Goal: Information Seeking & Learning: Learn about a topic

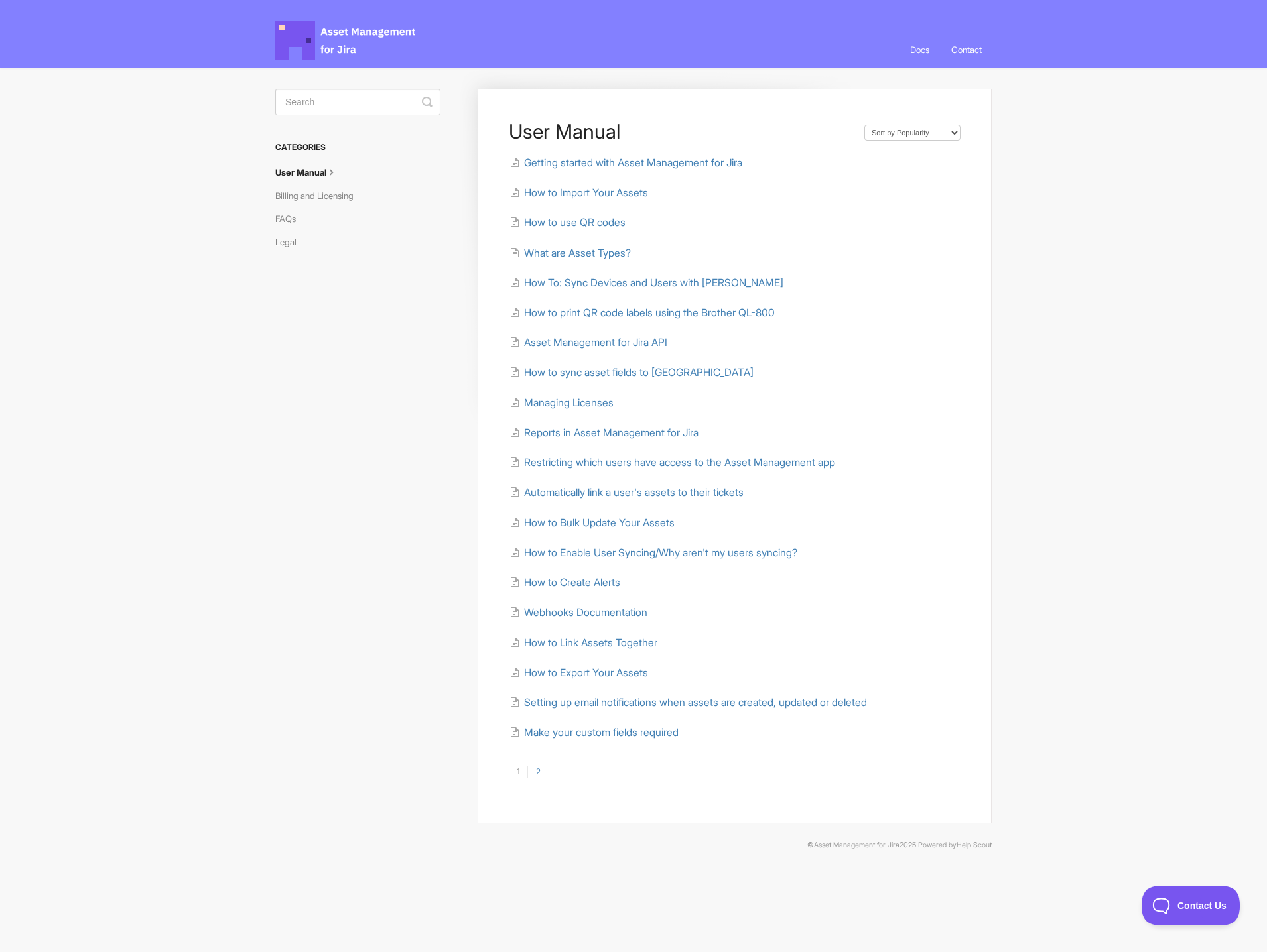
click at [536, 775] on link "2" at bounding box center [538, 772] width 22 height 12
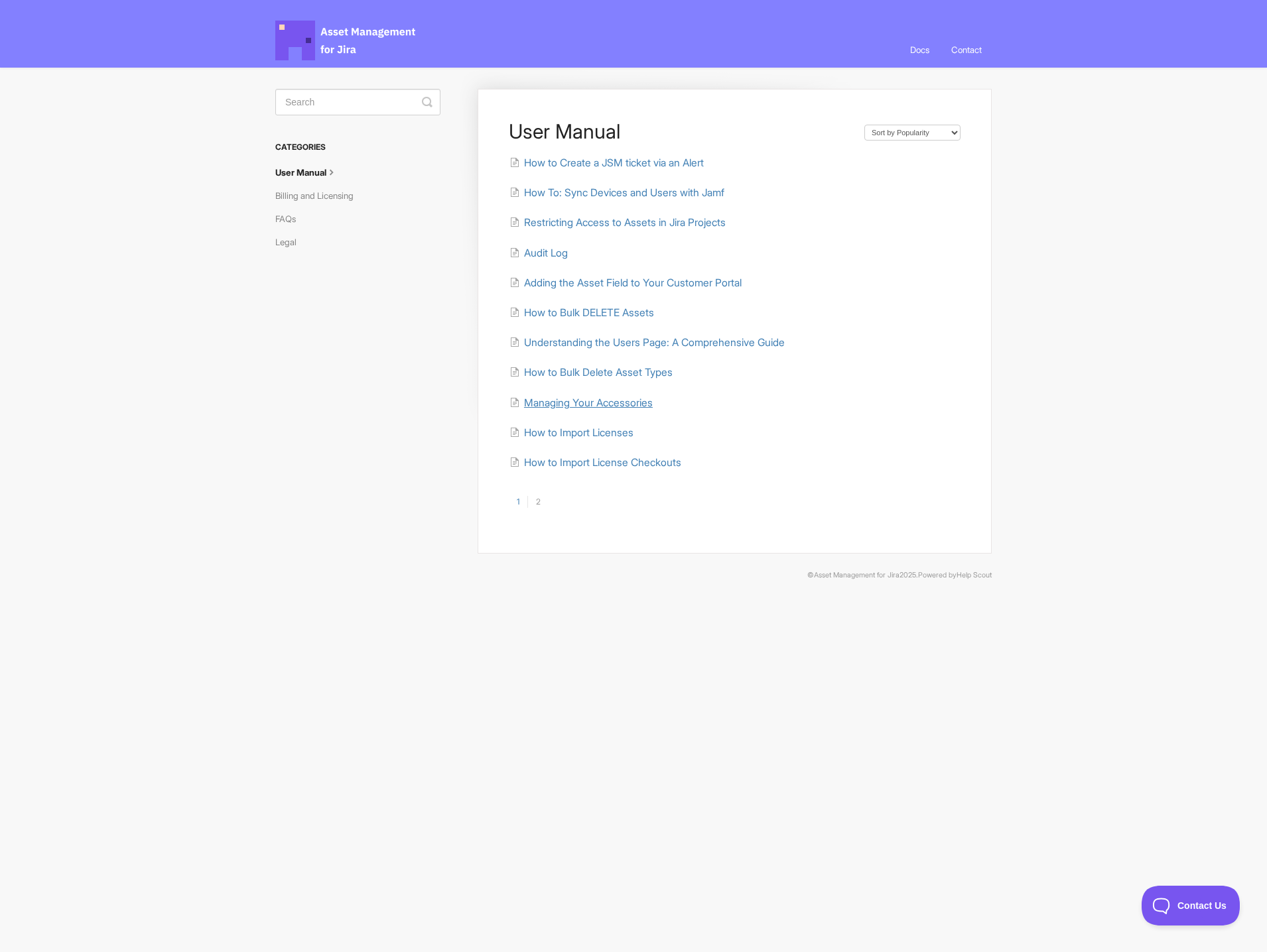
click at [577, 402] on span "Managing Your Accessories" at bounding box center [588, 402] width 128 height 13
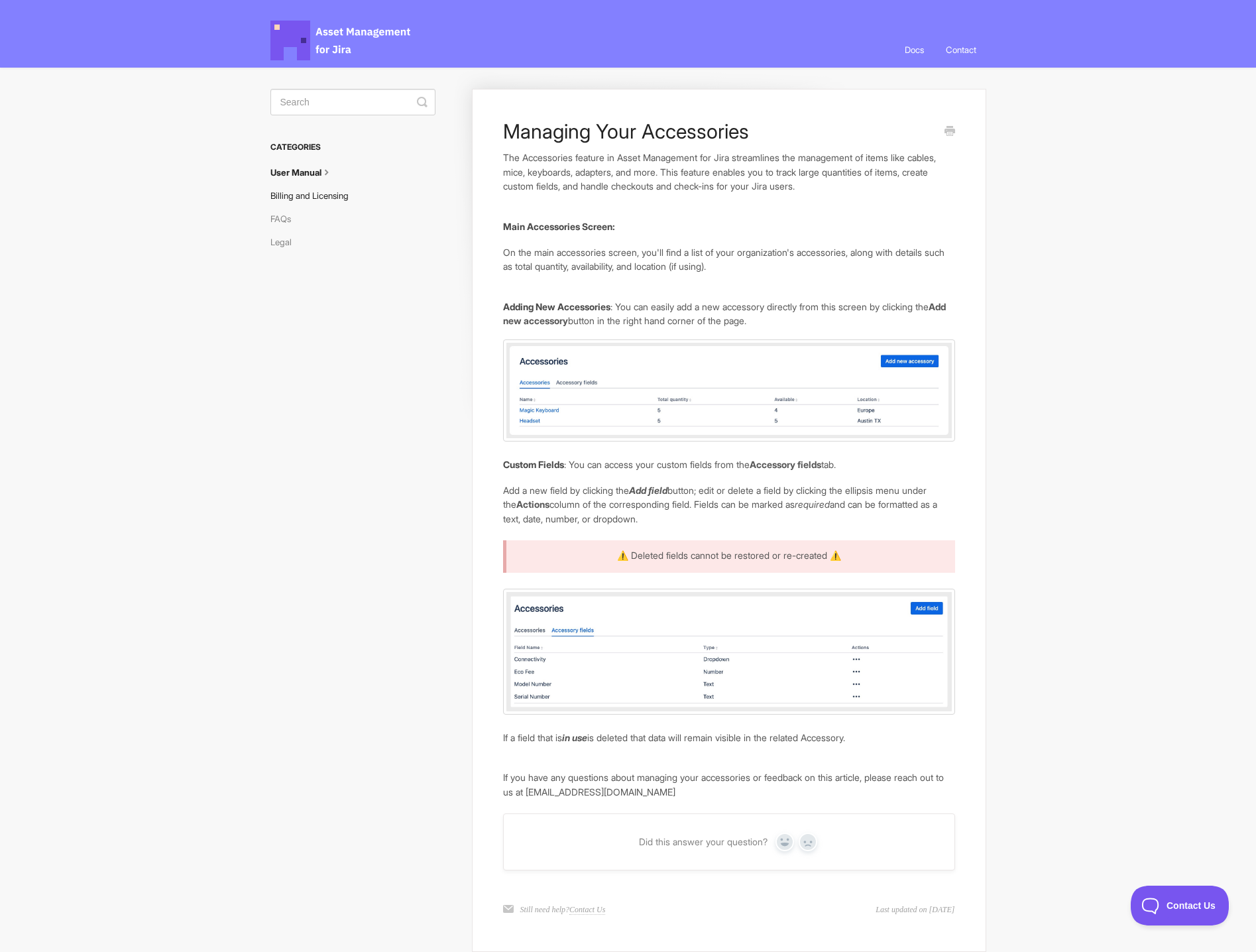
click at [328, 196] on link "Billing and Licensing" at bounding box center [314, 196] width 88 height 22
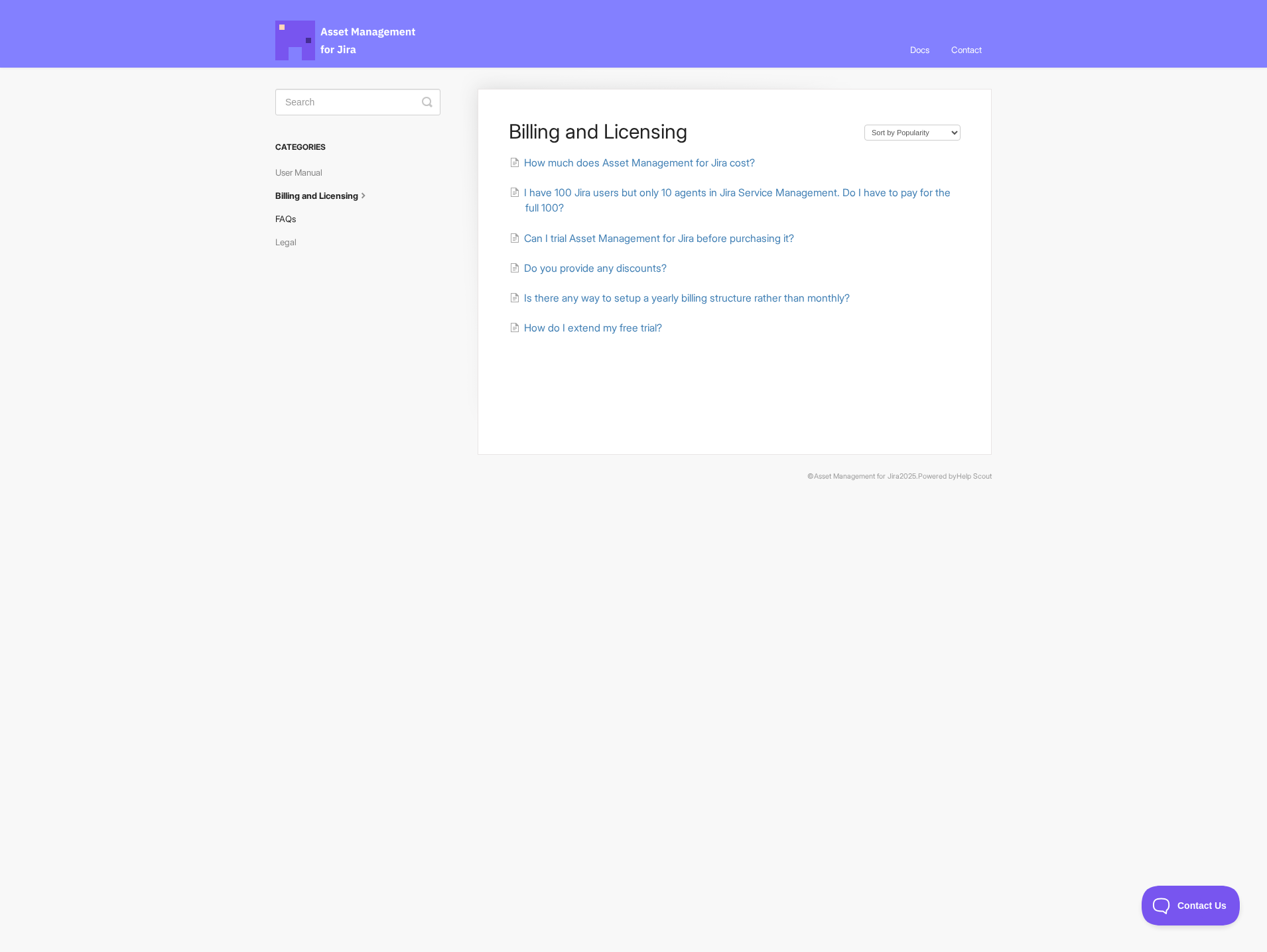
click at [283, 222] on link "FAQs" at bounding box center [290, 219] width 30 height 22
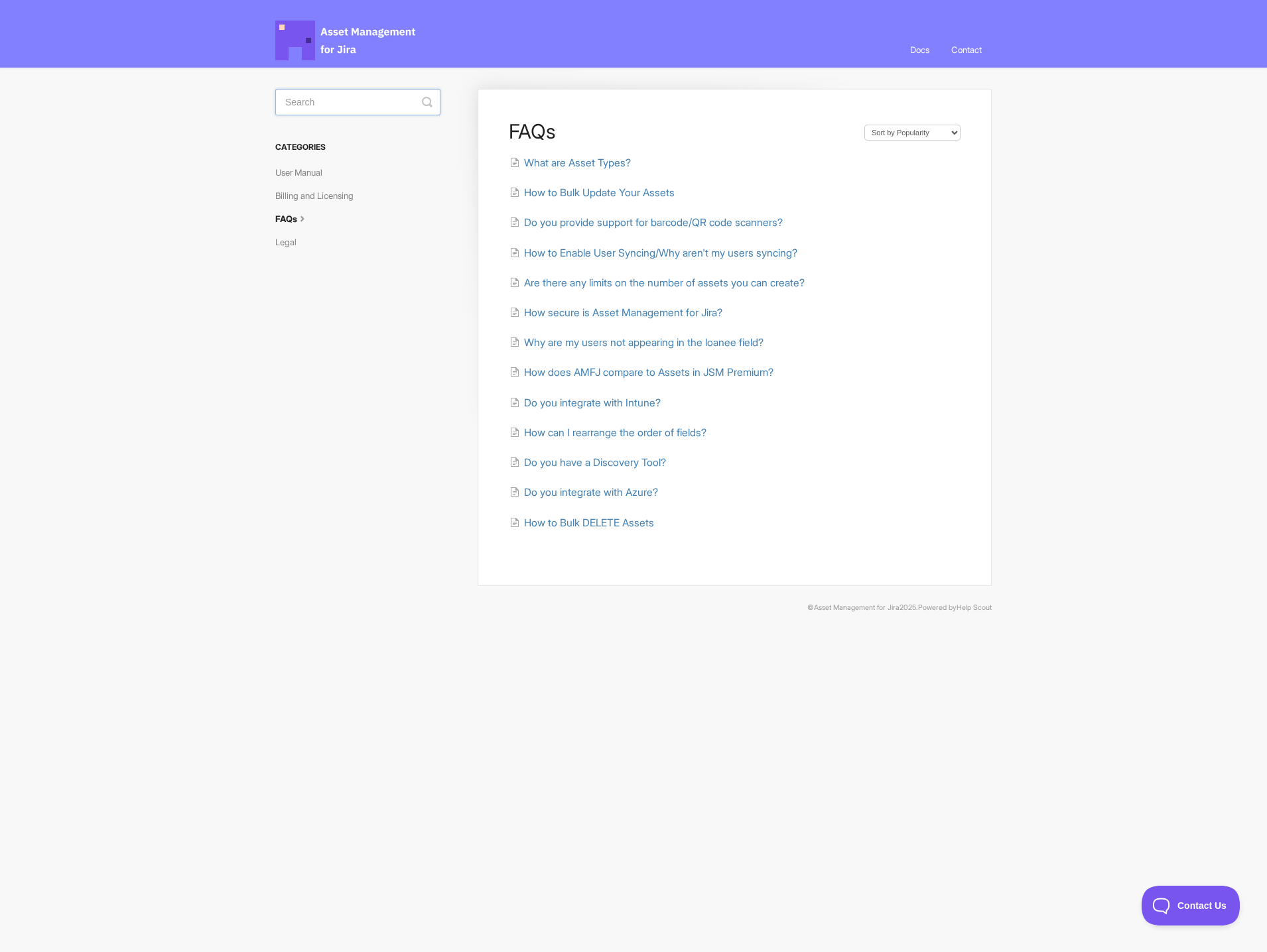
click at [327, 106] on input "Search" at bounding box center [358, 102] width 165 height 27
type input "api"
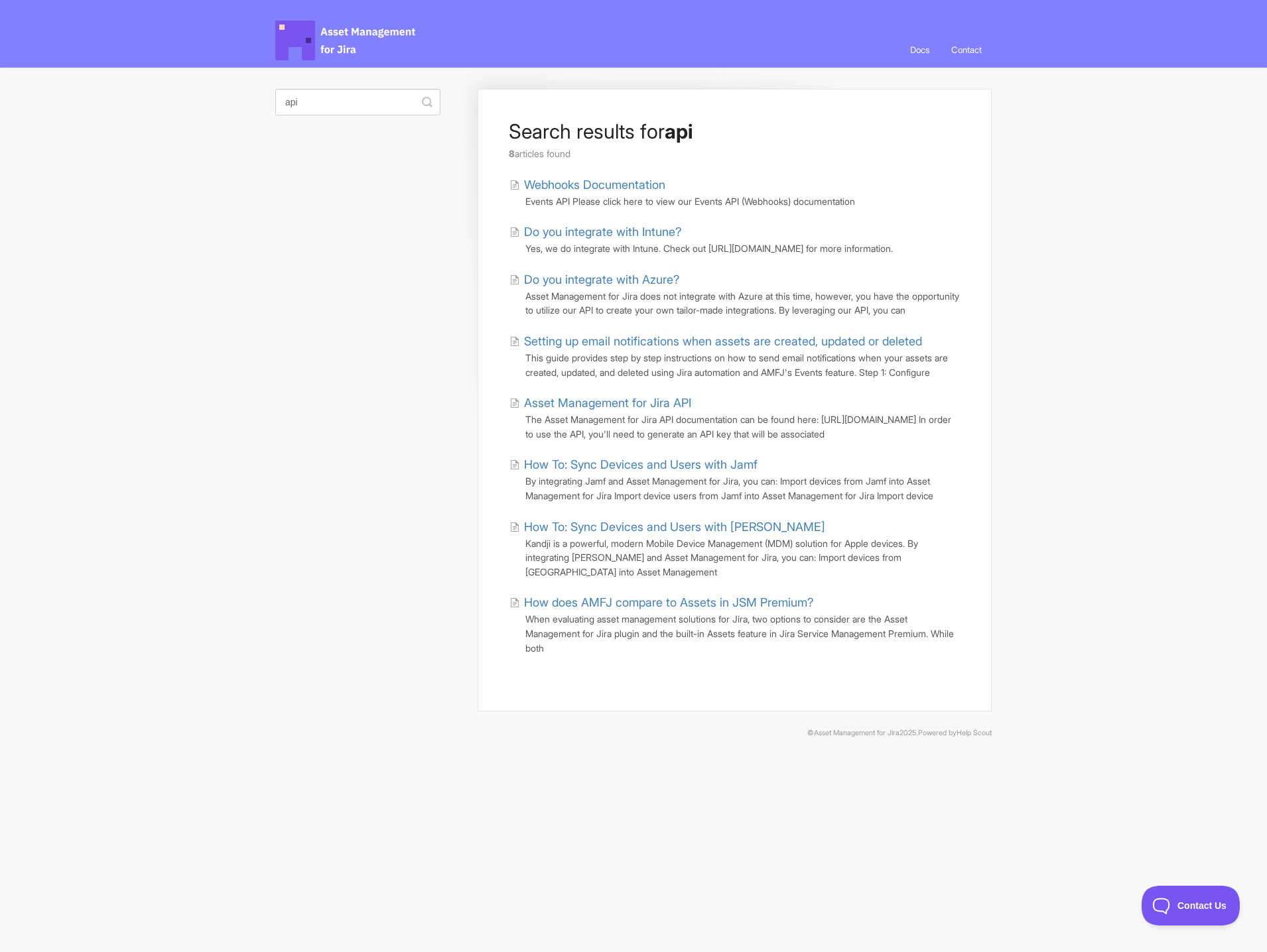
click at [577, 412] on link "Asset Management for Jira API" at bounding box center [600, 402] width 182 height 18
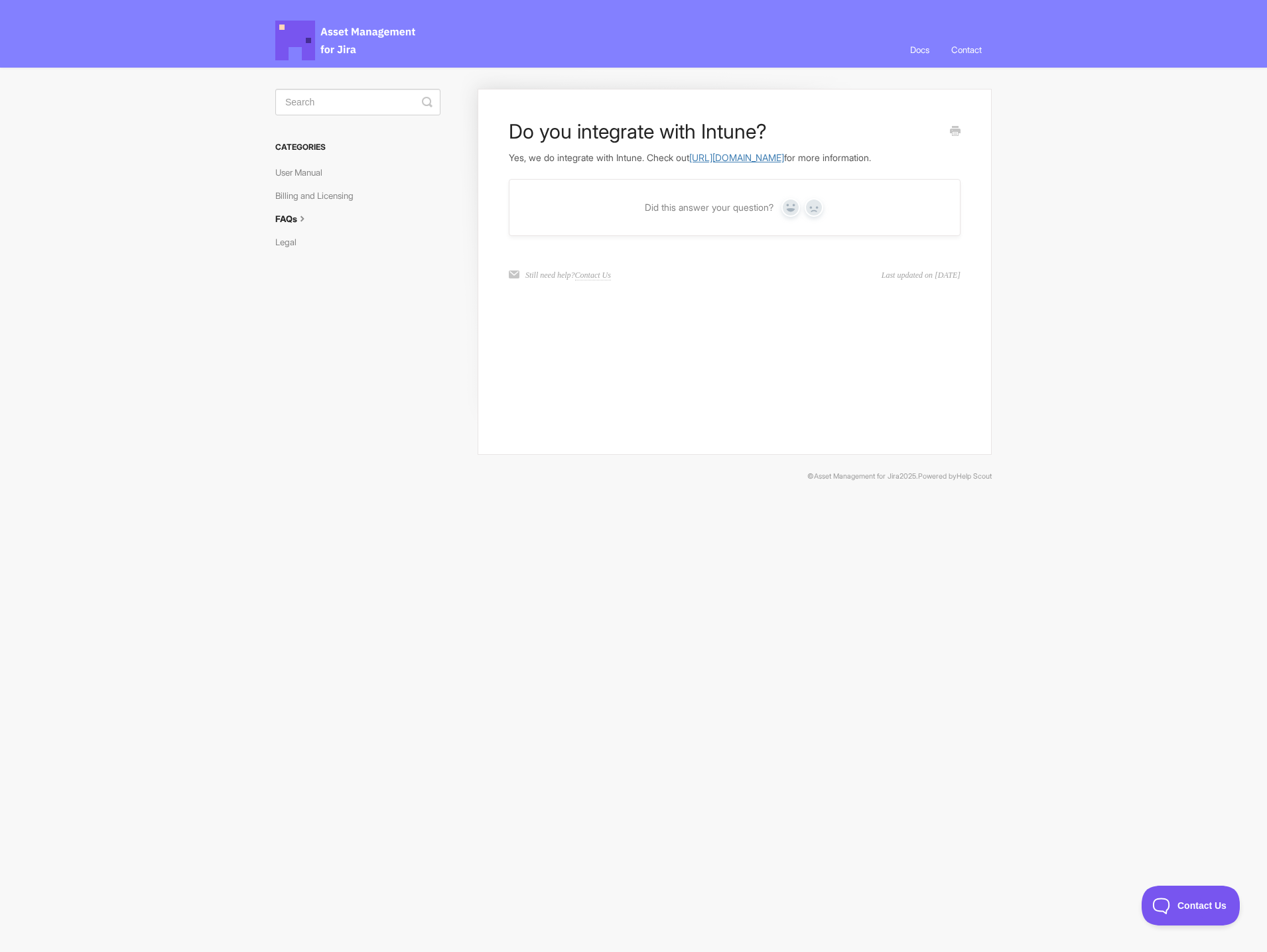
click at [712, 158] on link "https://docs.assetmanagementforjira.com/article/60-how-to-sync-devices-and-user…" at bounding box center [737, 157] width 95 height 11
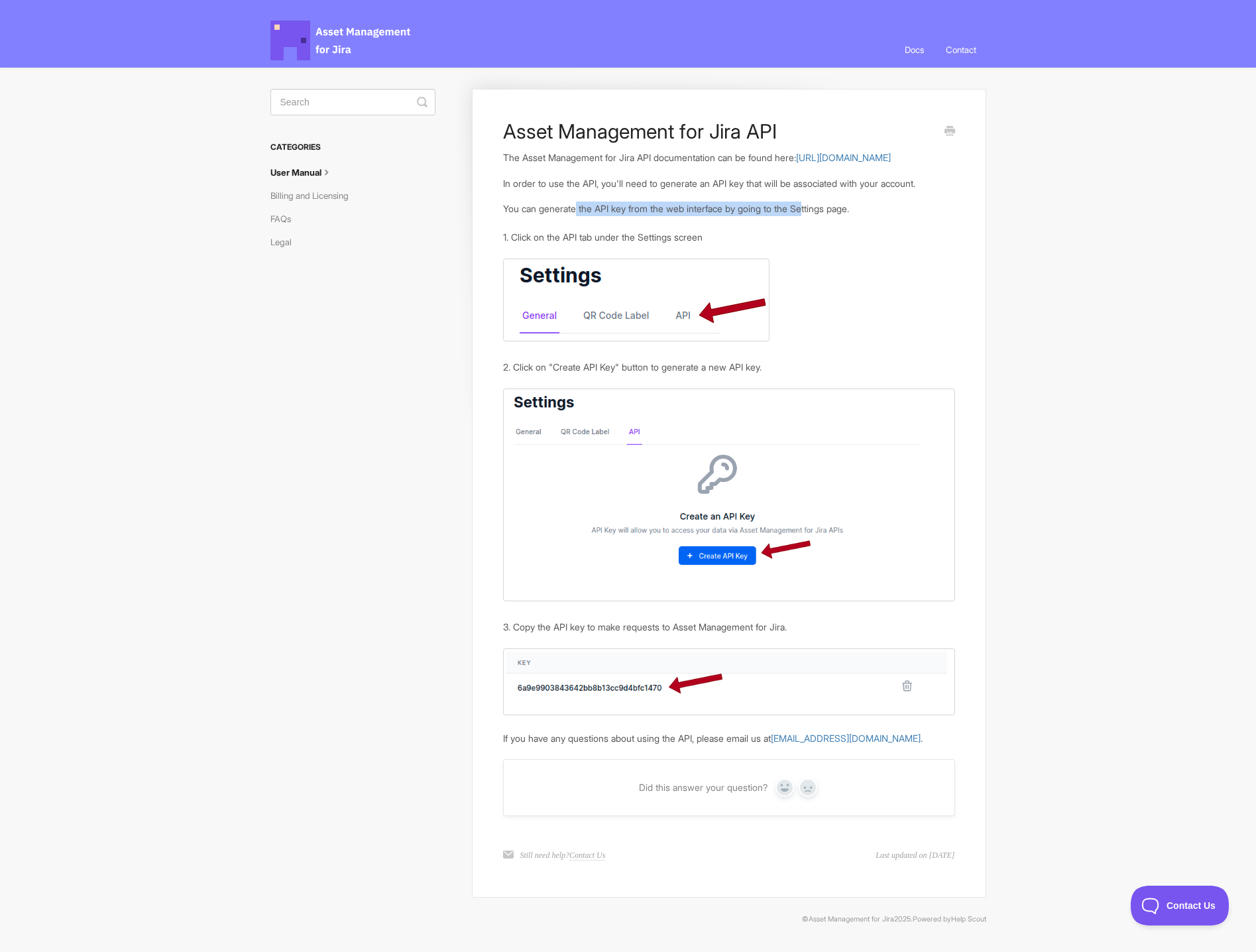
drag, startPoint x: 582, startPoint y: 223, endPoint x: 817, endPoint y: 222, distance: 235.0
click at [817, 216] on p "You can generate the API key from the web interface by going to the Settings pa…" at bounding box center [729, 208] width 451 height 15
click at [796, 163] on link "[URL][DOMAIN_NAME]" at bounding box center [843, 157] width 95 height 11
